Goal: Information Seeking & Learning: Learn about a topic

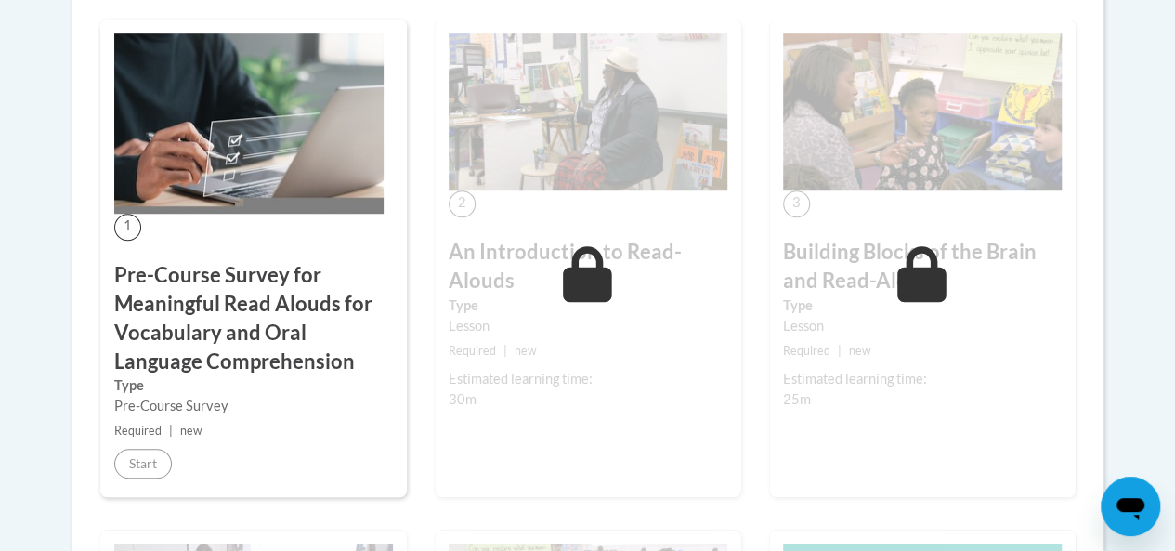
scroll to position [649, 0]
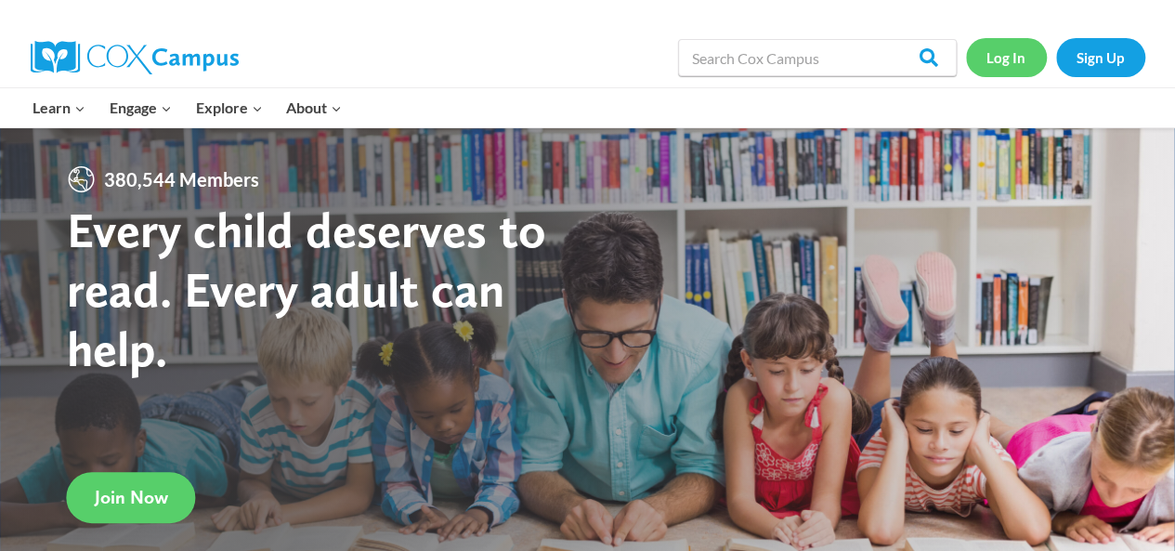
click at [1005, 59] on link "Log In" at bounding box center [1006, 57] width 81 height 38
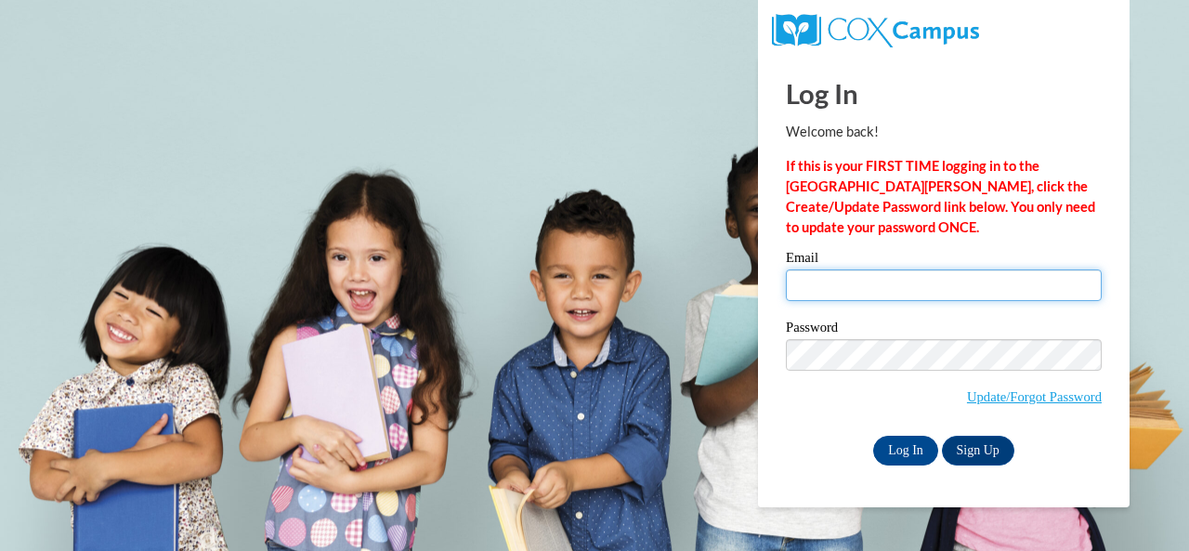
click at [915, 281] on input "Email" at bounding box center [944, 285] width 316 height 32
type input "e046250@muscogee.k12.ga.us"
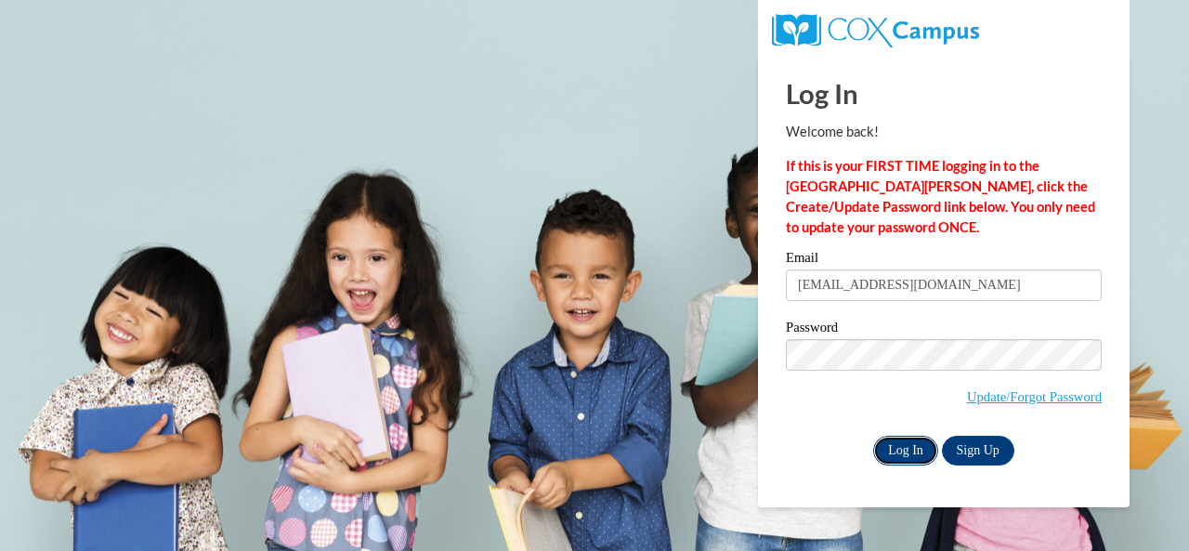
click at [902, 448] on input "Log In" at bounding box center [905, 451] width 65 height 30
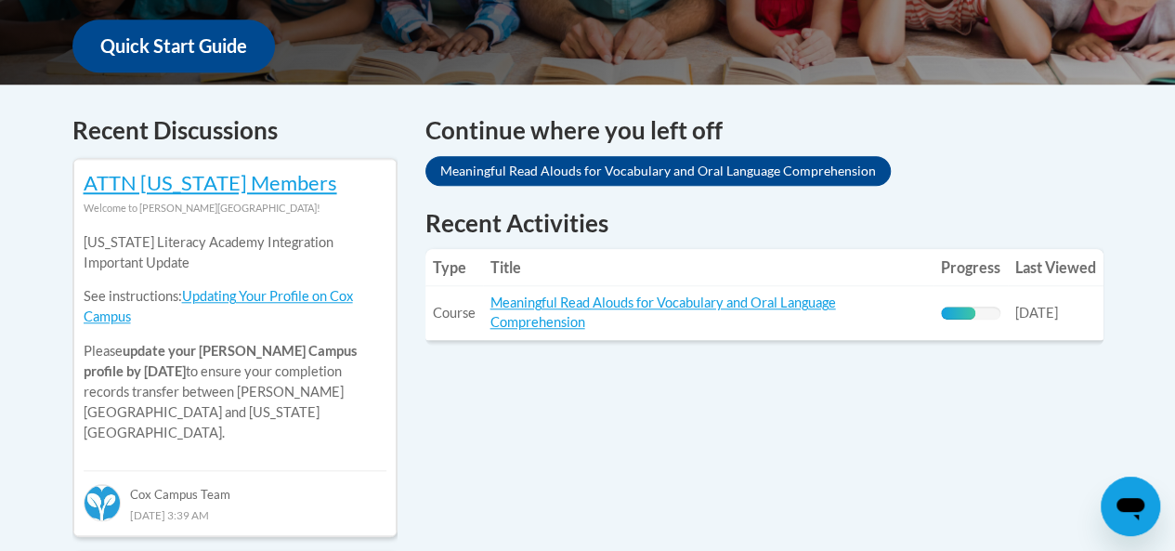
scroll to position [707, 0]
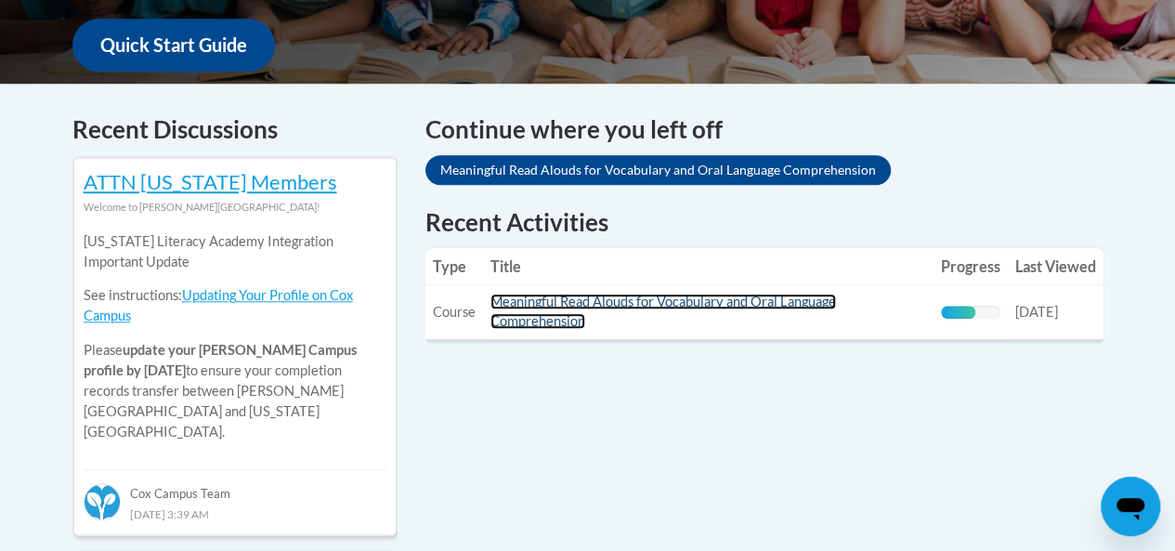
click at [592, 303] on link "Meaningful Read Alouds for Vocabulary and Oral Language Comprehension" at bounding box center [663, 311] width 346 height 35
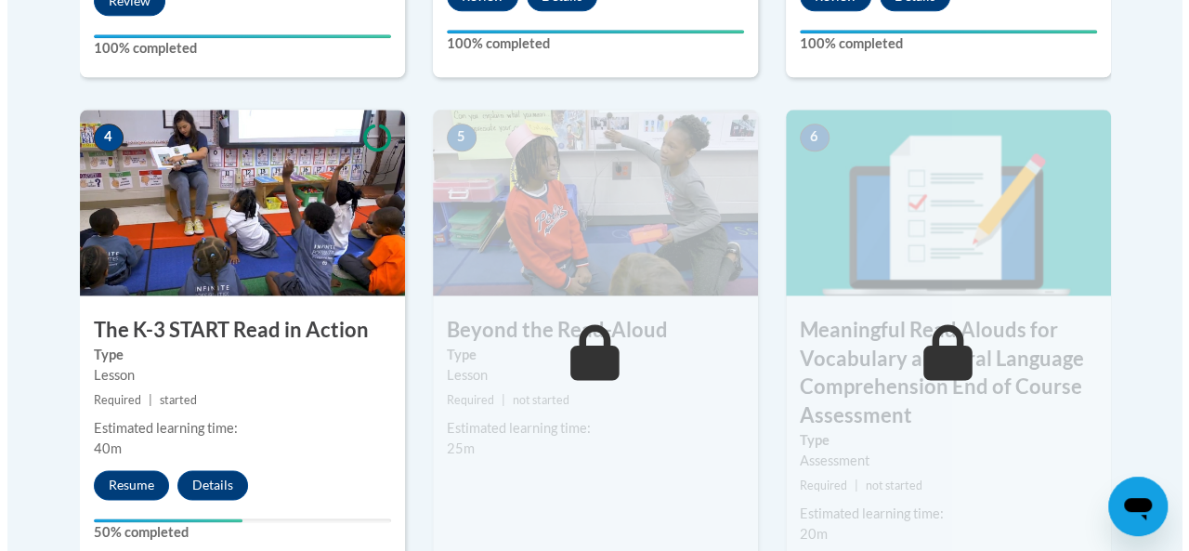
scroll to position [1077, 0]
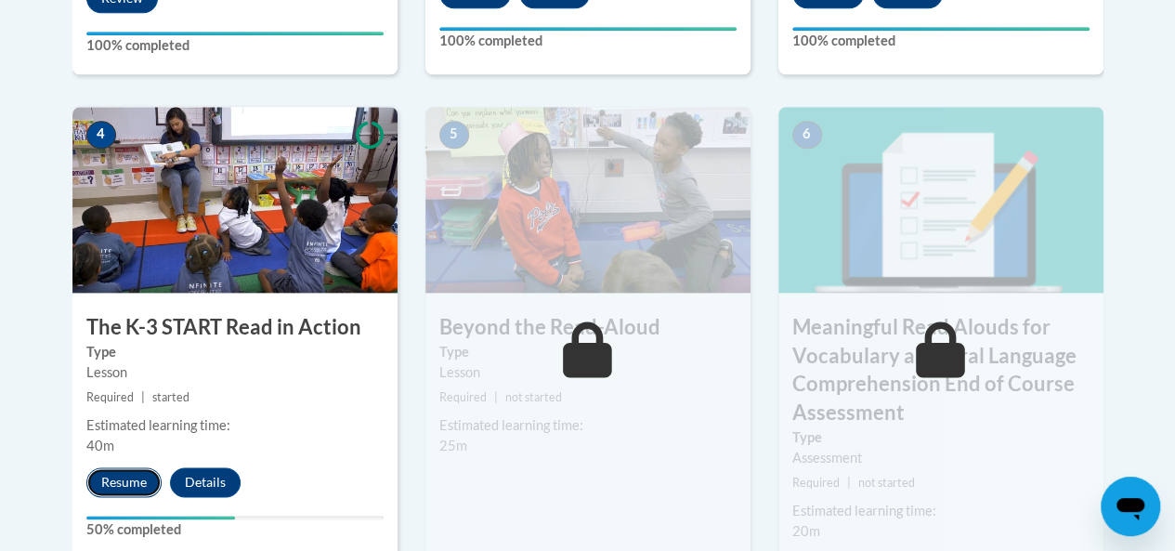
click at [108, 480] on button "Resume" at bounding box center [123, 482] width 75 height 30
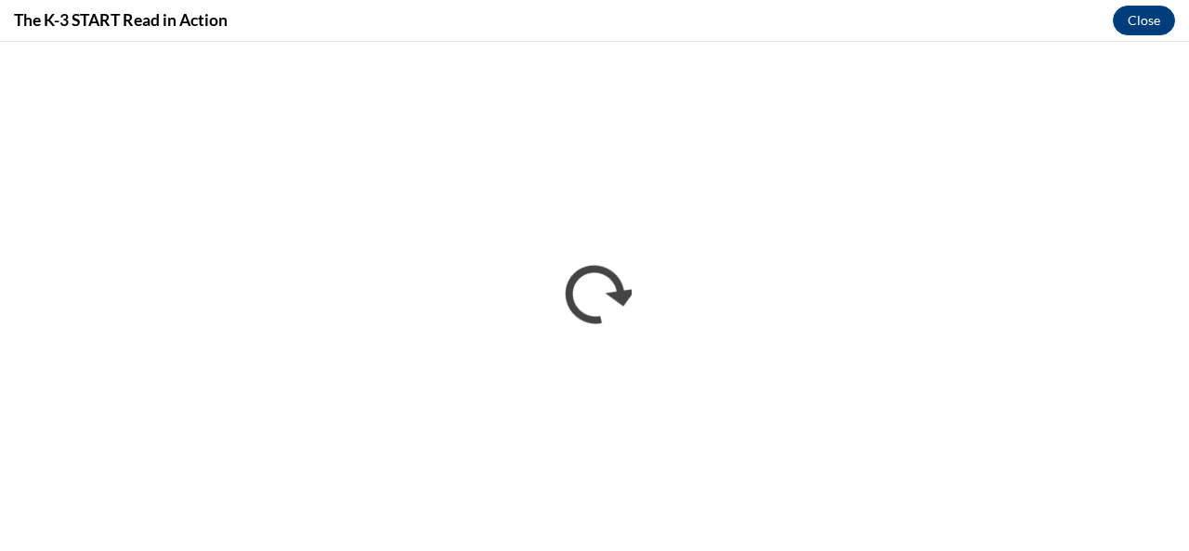
scroll to position [0, 0]
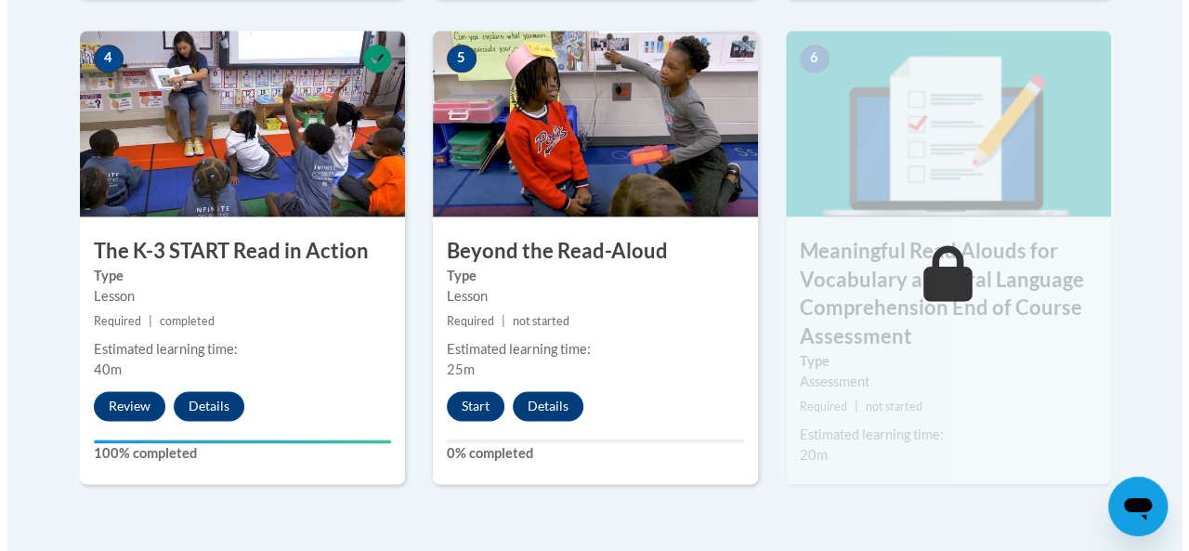
scroll to position [1155, 0]
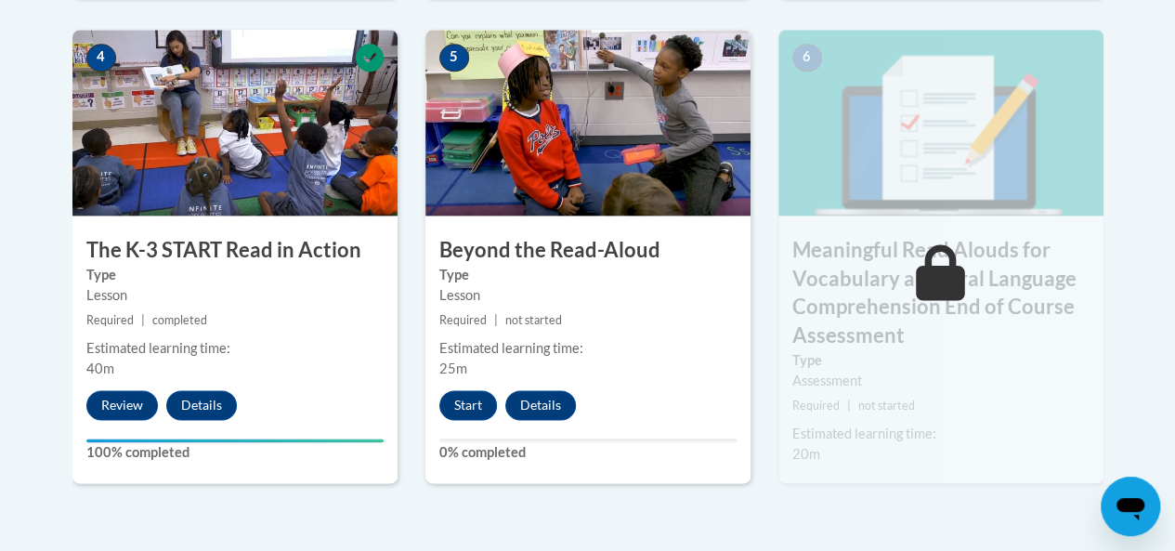
click at [464, 454] on label "0% completed" at bounding box center [587, 452] width 297 height 20
click at [468, 412] on button "Start" at bounding box center [468, 405] width 58 height 30
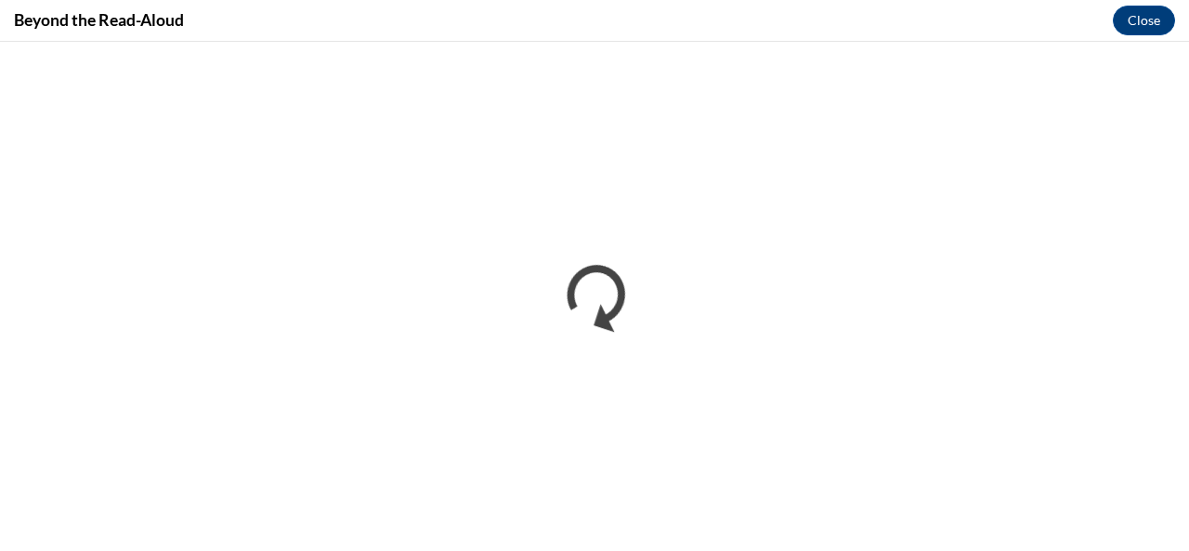
scroll to position [0, 0]
